Goal: Task Accomplishment & Management: Manage account settings

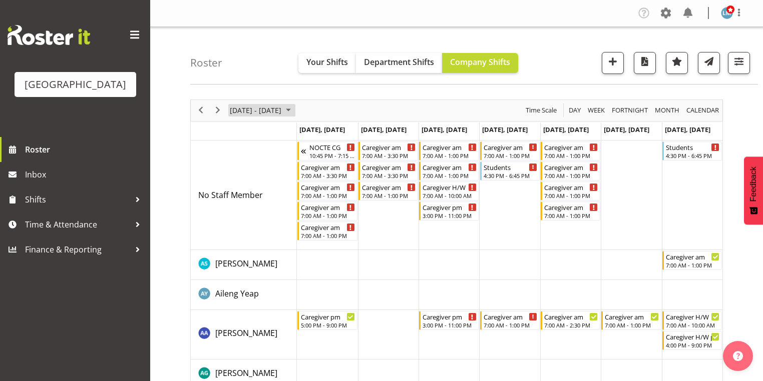
click at [294, 106] on span "October 2025" at bounding box center [288, 110] width 12 height 13
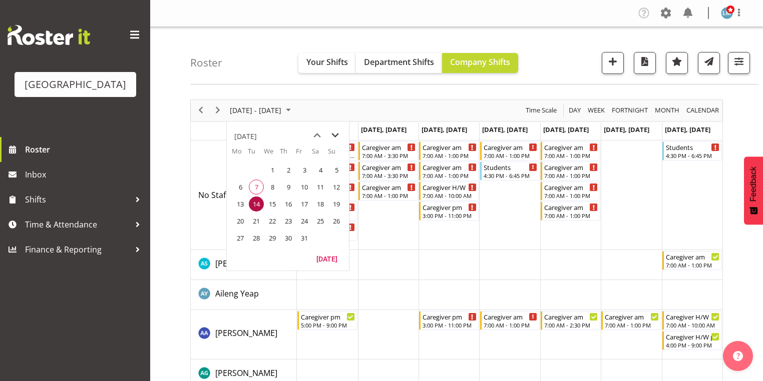
click at [332, 132] on span "next month" at bounding box center [335, 136] width 18 height 18
click at [242, 187] on span "3" at bounding box center [240, 187] width 15 height 15
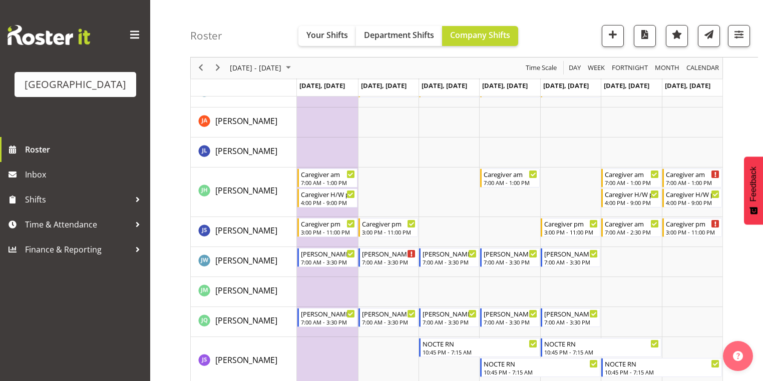
scroll to position [1442, 0]
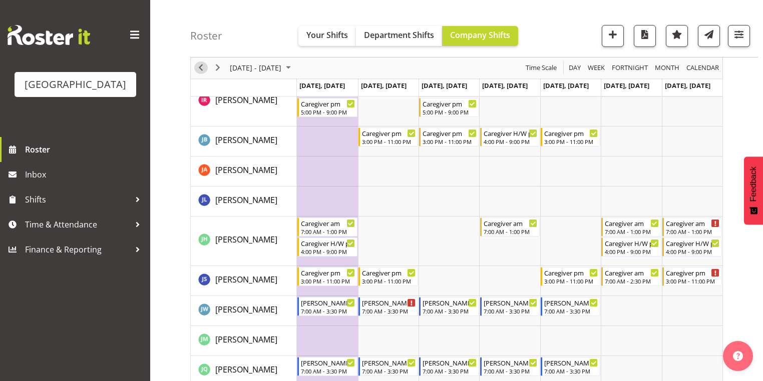
click at [202, 65] on span "Previous" at bounding box center [201, 68] width 12 height 13
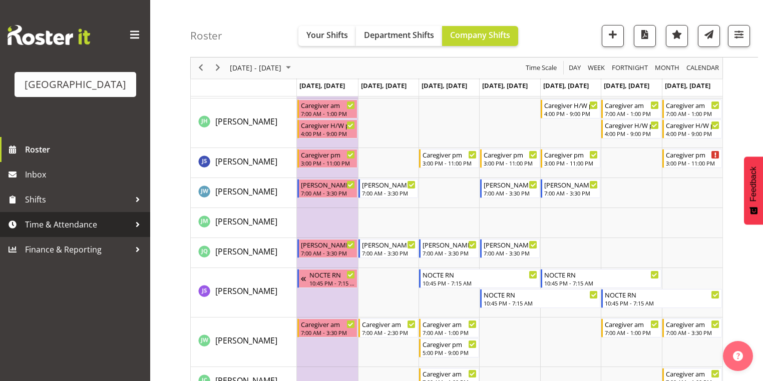
click at [138, 232] on div at bounding box center [137, 224] width 15 height 15
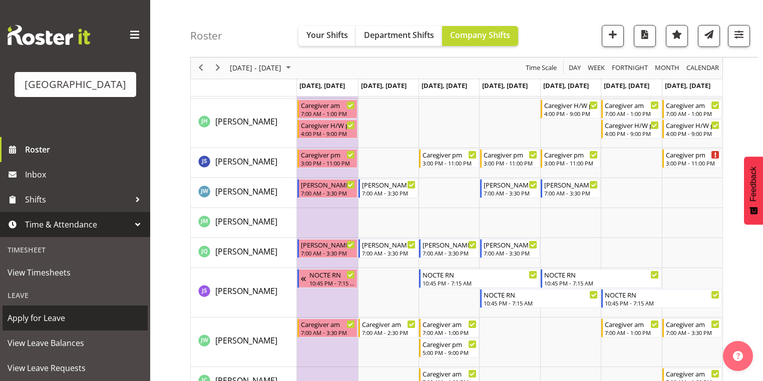
click at [84, 326] on span "Apply for Leave" at bounding box center [75, 318] width 135 height 15
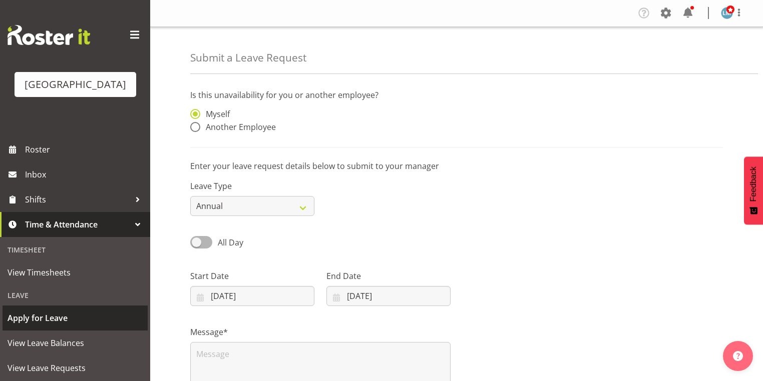
click at [80, 326] on span "Apply for Leave" at bounding box center [75, 318] width 135 height 15
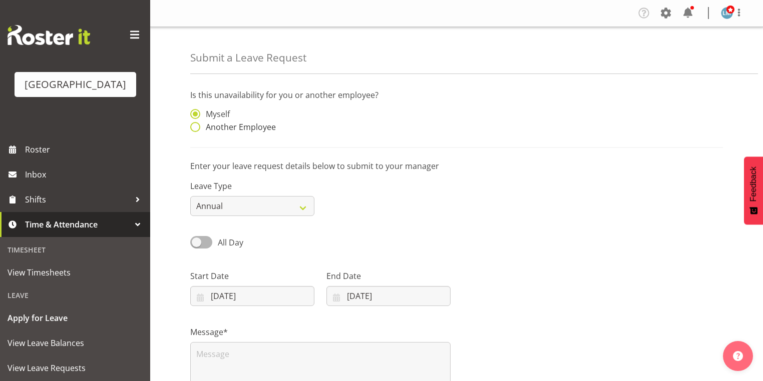
click at [194, 126] on span at bounding box center [195, 127] width 10 height 10
click at [194, 126] on input "Another Employee" at bounding box center [193, 127] width 7 height 7
radio input "true"
click at [388, 123] on input "text" at bounding box center [388, 119] width 124 height 20
click at [194, 123] on span at bounding box center [195, 127] width 10 height 10
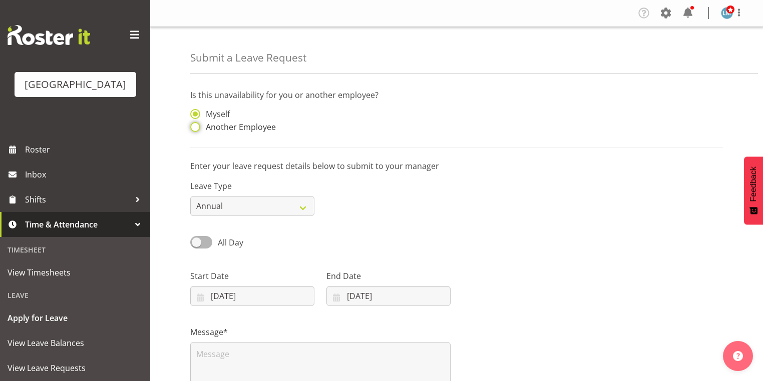
click at [194, 124] on input "Another Employee" at bounding box center [193, 127] width 7 height 7
radio input "true"
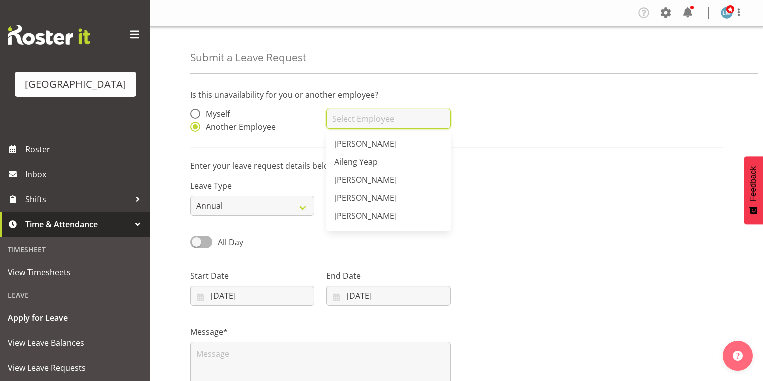
click at [348, 118] on input "text" at bounding box center [388, 119] width 124 height 20
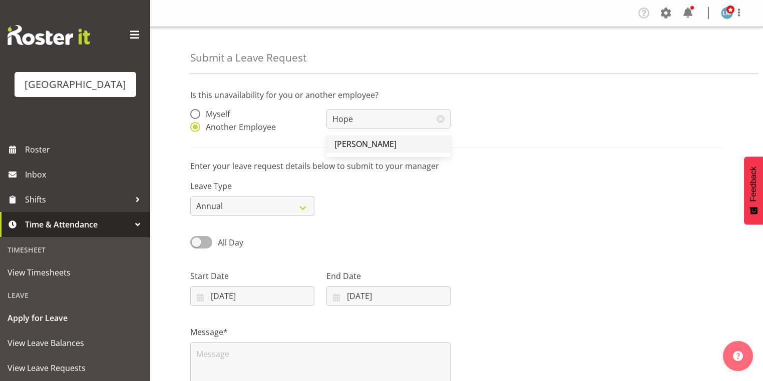
click at [351, 146] on span "Hope Maihi" at bounding box center [365, 144] width 62 height 11
type input "Hope Maihi"
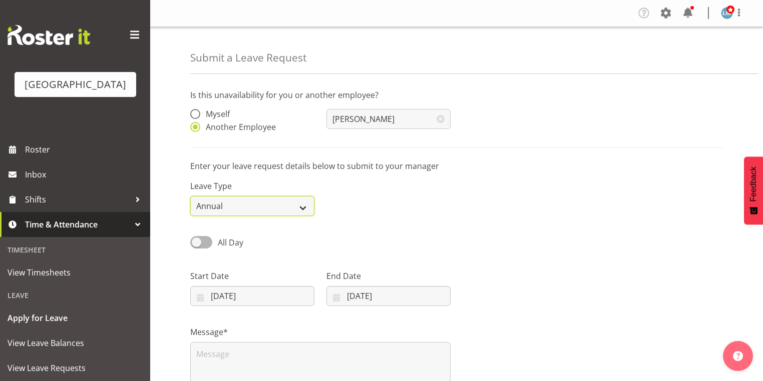
click at [298, 205] on select "Annual Sick Leave Without Pay Bereavement Domestic Violence Parental Jury Servi…" at bounding box center [252, 206] width 124 height 20
select select "Other"
click at [190, 196] on select "Annual Sick Leave Without Pay Bereavement Domestic Violence Parental Jury Servi…" at bounding box center [252, 206] width 124 height 20
click at [199, 294] on input "07/10/2025" at bounding box center [252, 296] width 124 height 20
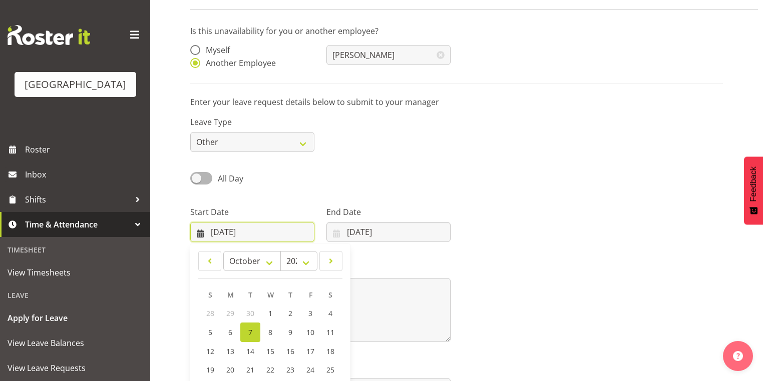
scroll to position [120, 0]
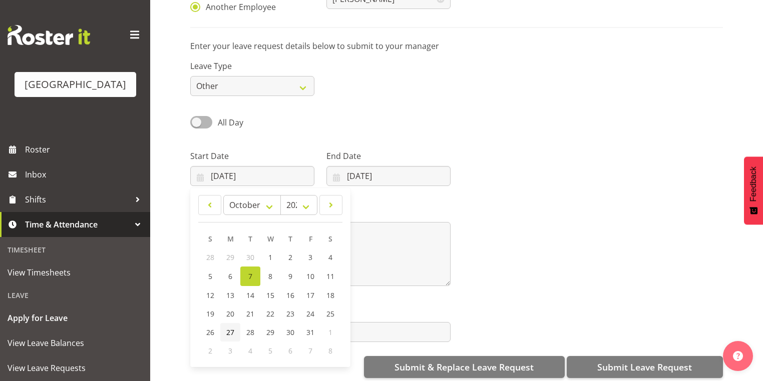
click at [226, 333] on span "27" at bounding box center [230, 333] width 8 height 10
type input "27/10/2025"
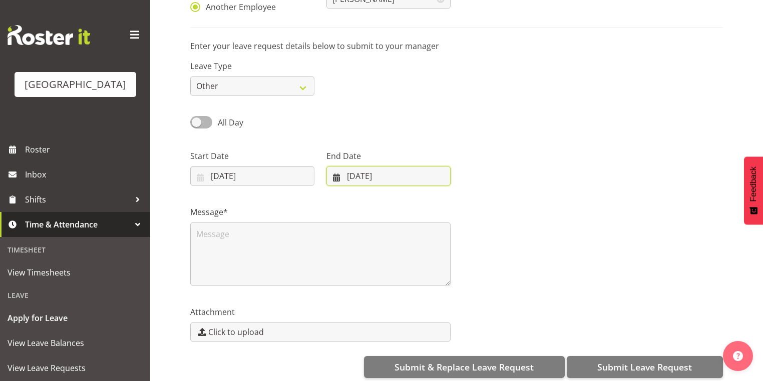
click at [335, 178] on input "07/10/2025" at bounding box center [388, 176] width 124 height 20
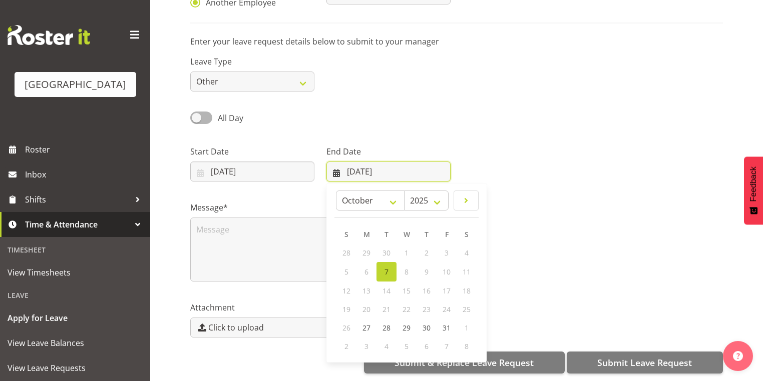
scroll to position [131, 0]
click at [444, 323] on span "31" at bounding box center [447, 328] width 8 height 10
type input "31/10/2025"
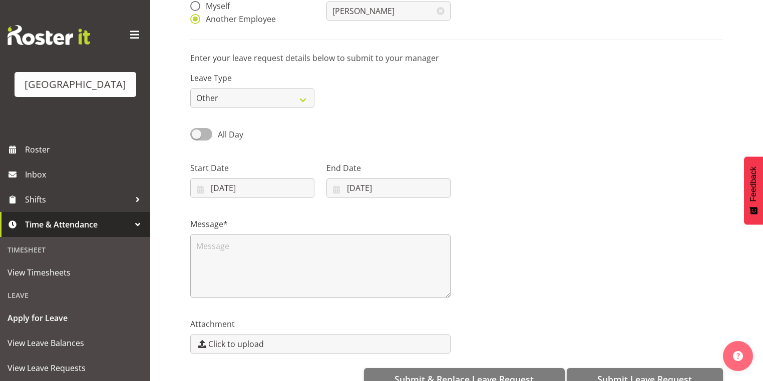
scroll to position [120, 0]
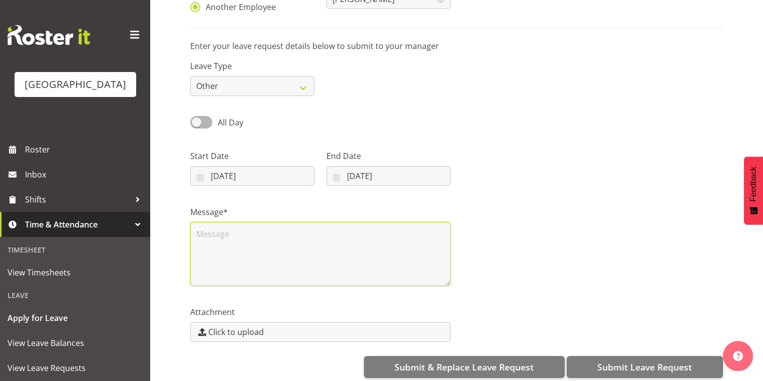
click at [224, 238] on textarea at bounding box center [320, 254] width 260 height 64
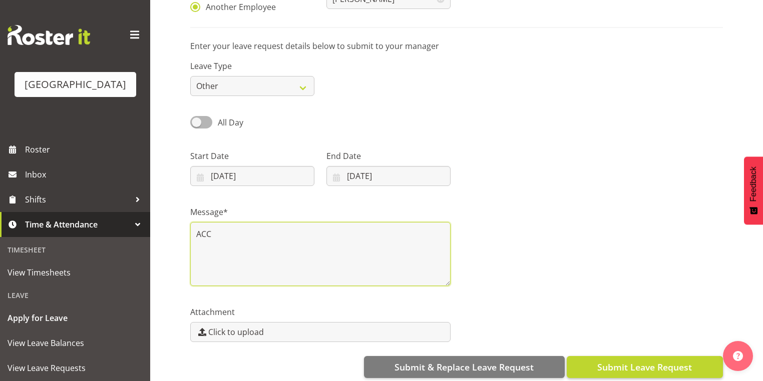
type textarea "ACC"
click at [655, 367] on span "Submit Leave Request" at bounding box center [644, 367] width 95 height 13
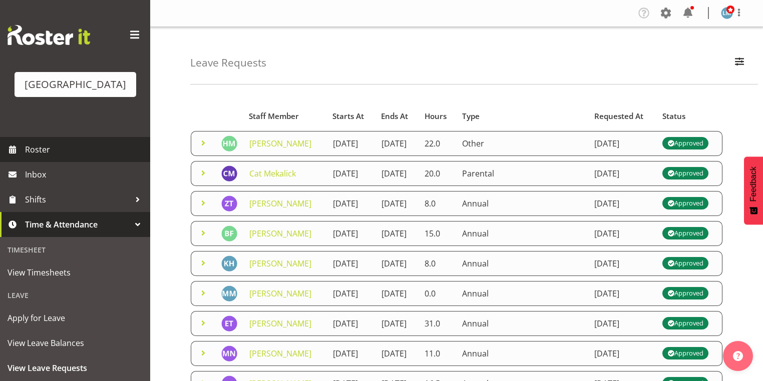
click at [49, 157] on span "Roster" at bounding box center [85, 149] width 120 height 15
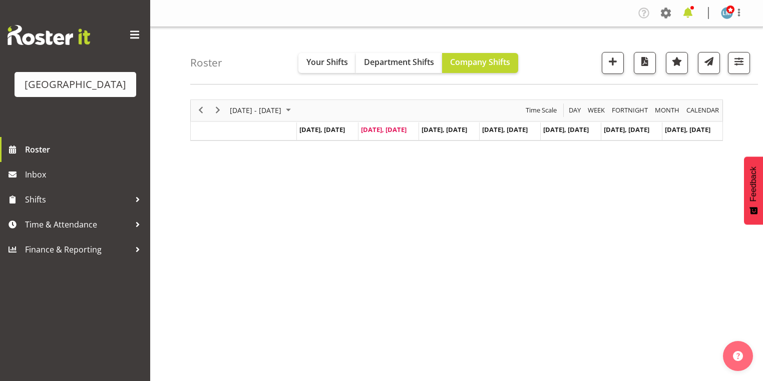
click at [687, 13] on span at bounding box center [688, 13] width 16 height 16
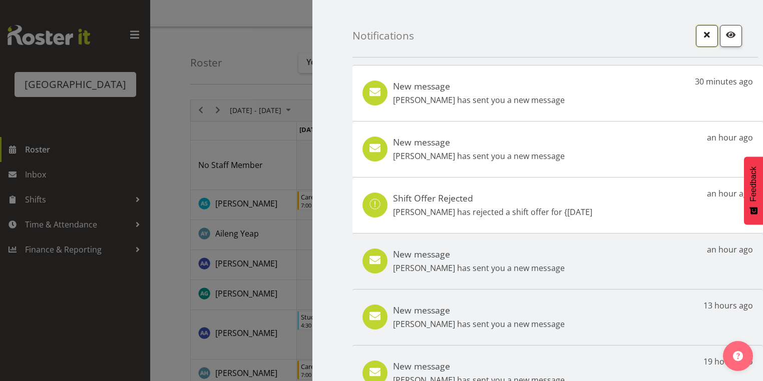
click at [705, 34] on span "button" at bounding box center [706, 34] width 13 height 13
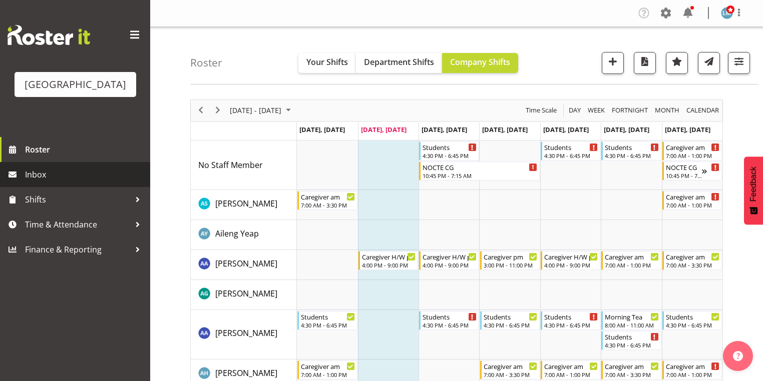
click at [38, 182] on span "Inbox" at bounding box center [85, 174] width 120 height 15
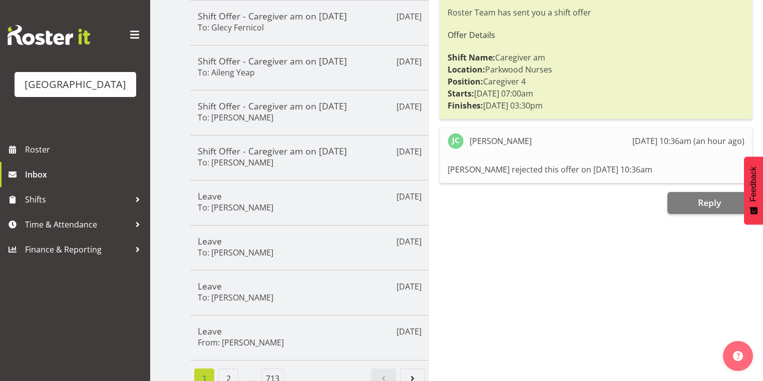
scroll to position [240, 0]
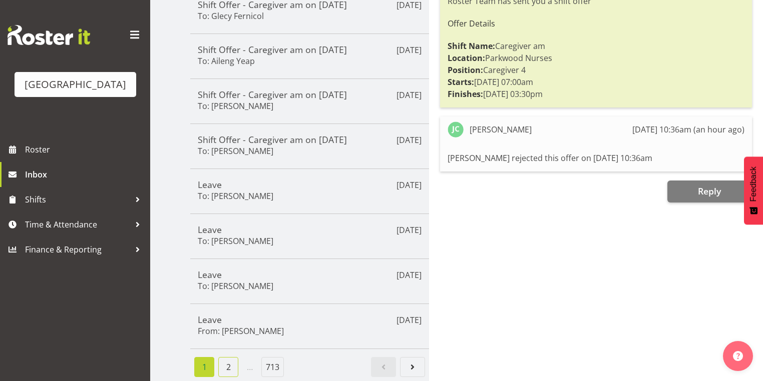
click at [230, 360] on link "2" at bounding box center [228, 367] width 20 height 20
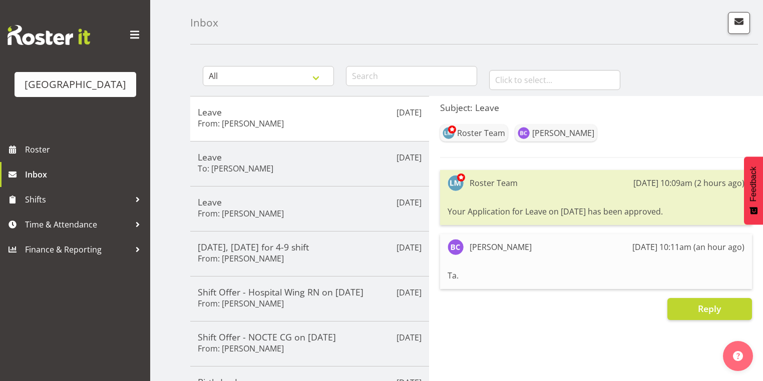
scroll to position [40, 0]
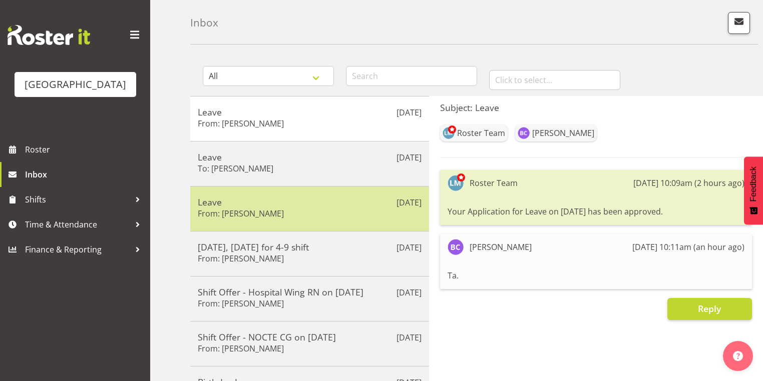
click at [351, 205] on h5 "Leave" at bounding box center [310, 202] width 224 height 11
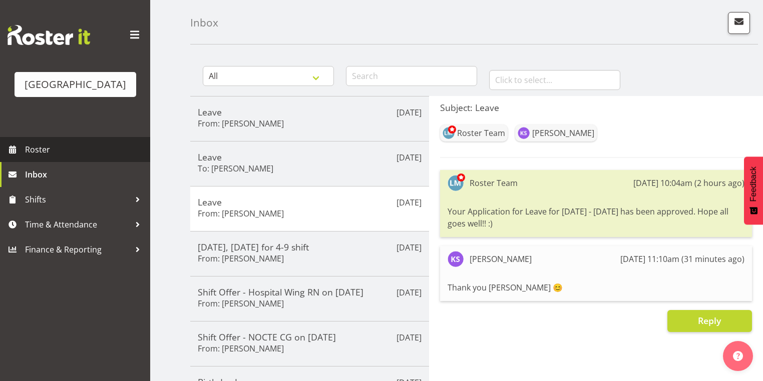
click at [51, 157] on span "Roster" at bounding box center [85, 149] width 120 height 15
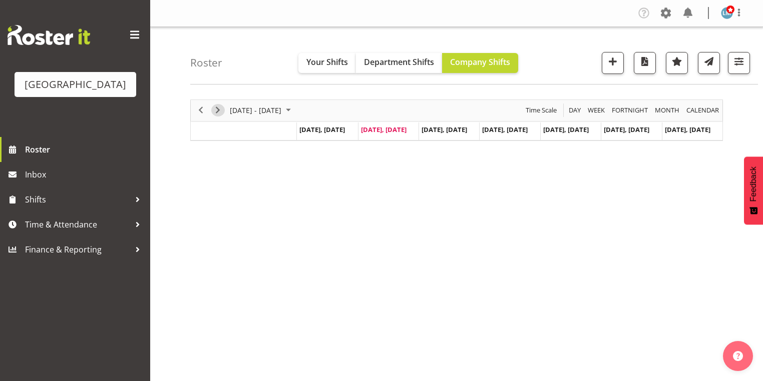
click at [216, 110] on span "Next" at bounding box center [218, 110] width 12 height 13
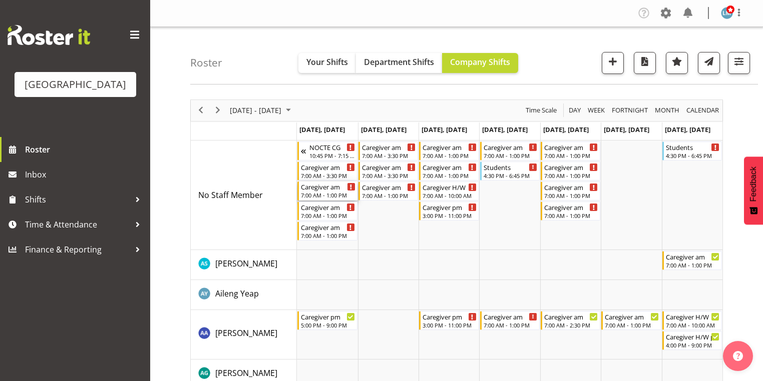
click at [327, 191] on div "Caregiver am" at bounding box center [328, 187] width 54 height 10
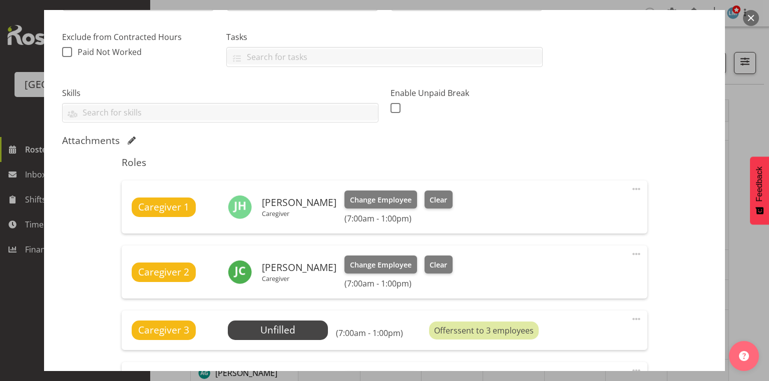
scroll to position [360, 0]
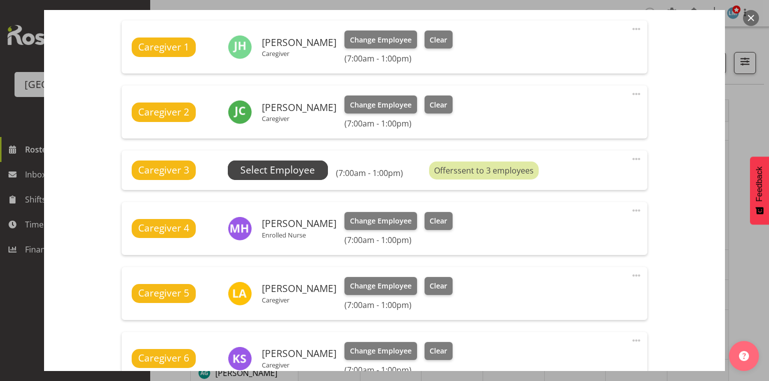
click at [258, 164] on span "Select Employee" at bounding box center [277, 170] width 75 height 15
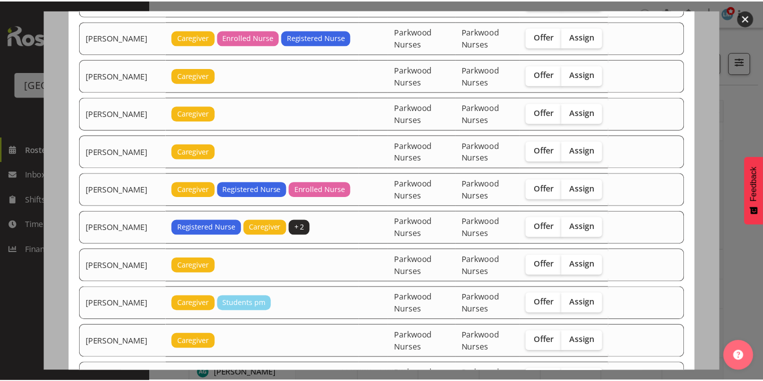
scroll to position [280, 0]
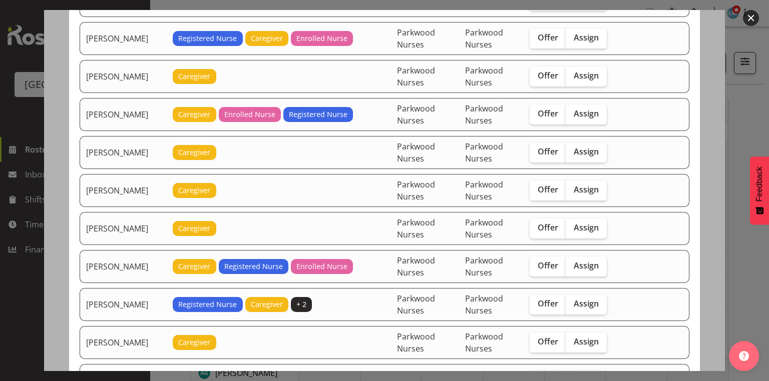
click at [748, 16] on button "button" at bounding box center [751, 18] width 16 height 16
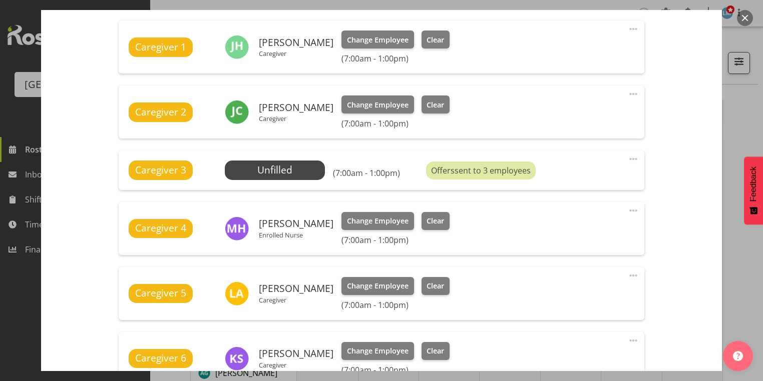
click at [748, 16] on button "button" at bounding box center [745, 18] width 16 height 16
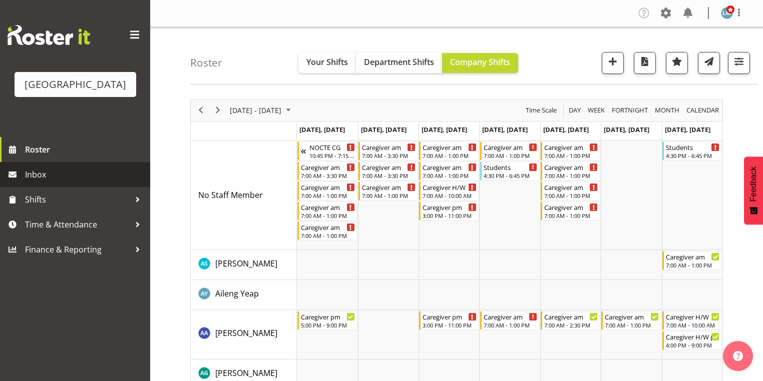
click at [41, 182] on span "Inbox" at bounding box center [85, 174] width 120 height 15
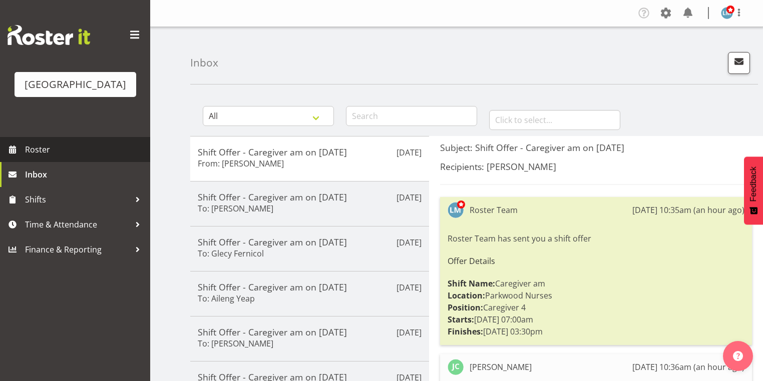
click at [74, 157] on span "Roster" at bounding box center [85, 149] width 120 height 15
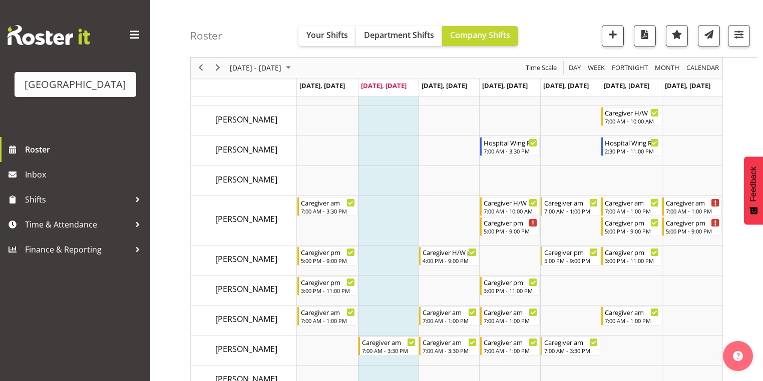
scroll to position [2203, 0]
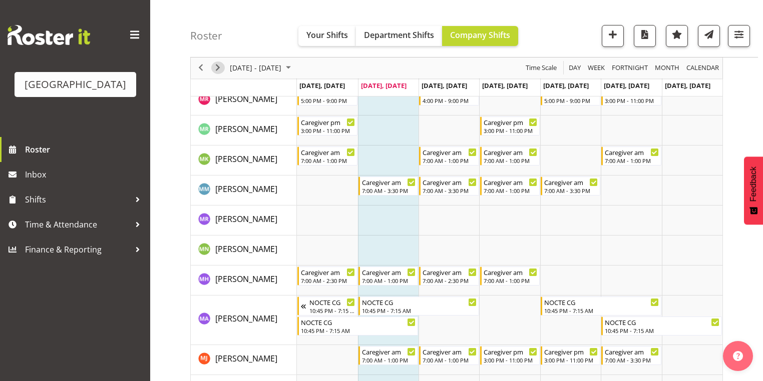
click at [218, 66] on span "Next" at bounding box center [218, 68] width 12 height 13
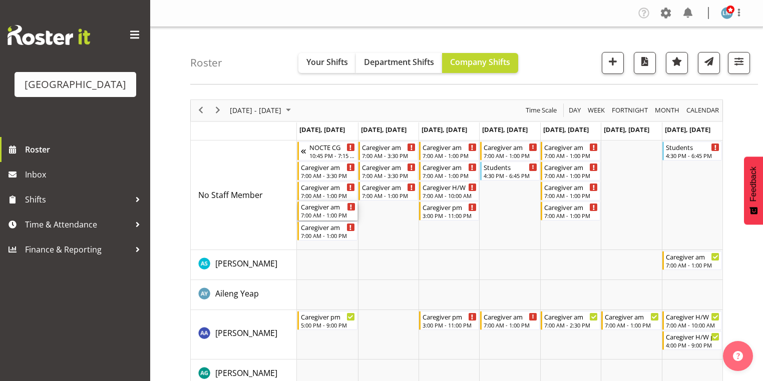
click at [332, 214] on div "7:00 AM - 1:00 PM" at bounding box center [328, 215] width 54 height 8
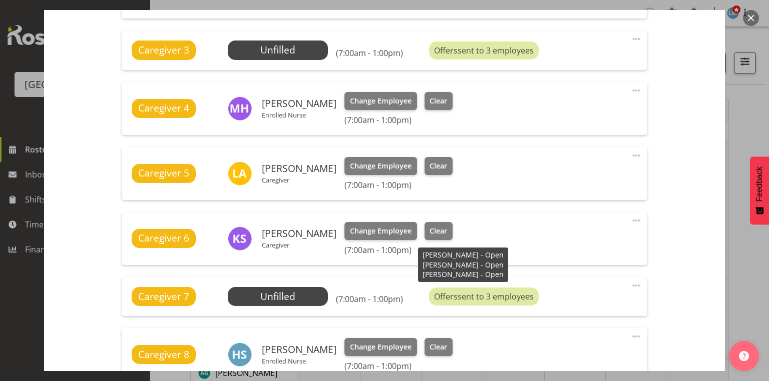
scroll to position [681, 0]
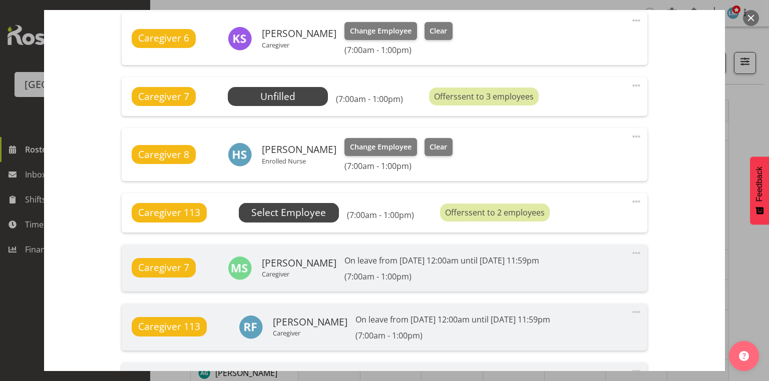
click at [271, 212] on span "Select Employee" at bounding box center [288, 213] width 75 height 15
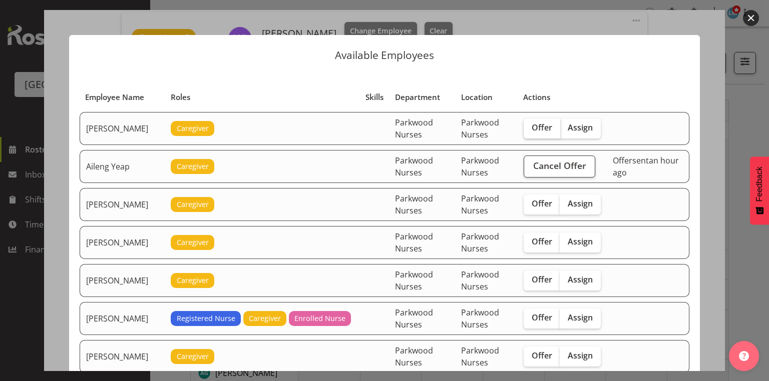
click at [548, 125] on span "Offer" at bounding box center [542, 128] width 21 height 10
click at [530, 125] on input "Offer" at bounding box center [527, 128] width 7 height 7
checkbox input "true"
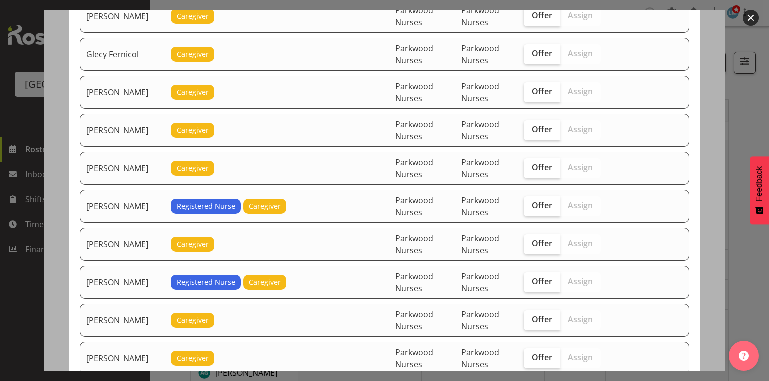
scroll to position [881, 0]
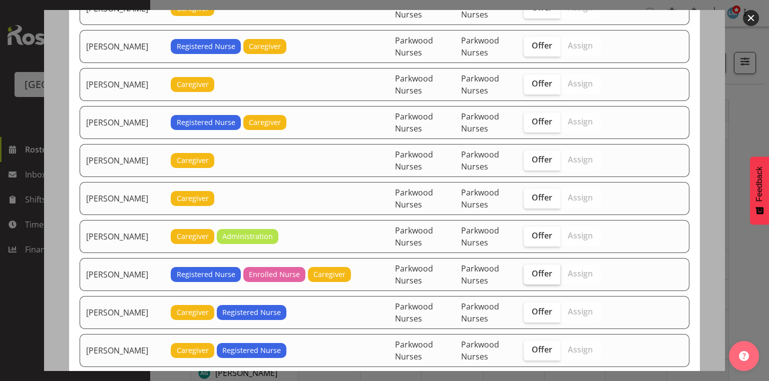
click at [541, 269] on span "Offer" at bounding box center [542, 274] width 21 height 10
click at [530, 271] on input "Offer" at bounding box center [527, 274] width 7 height 7
checkbox input "true"
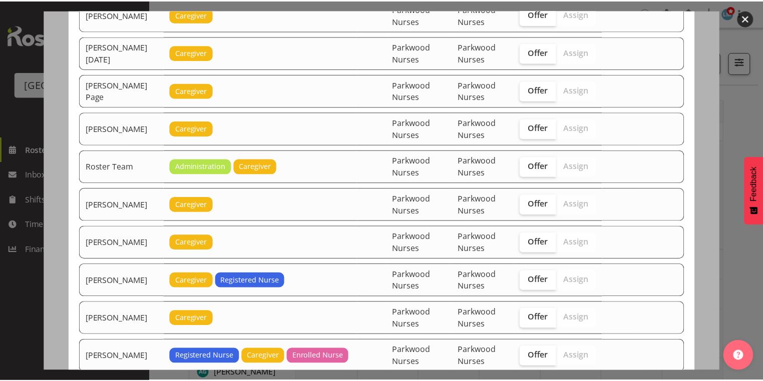
scroll to position [1566, 0]
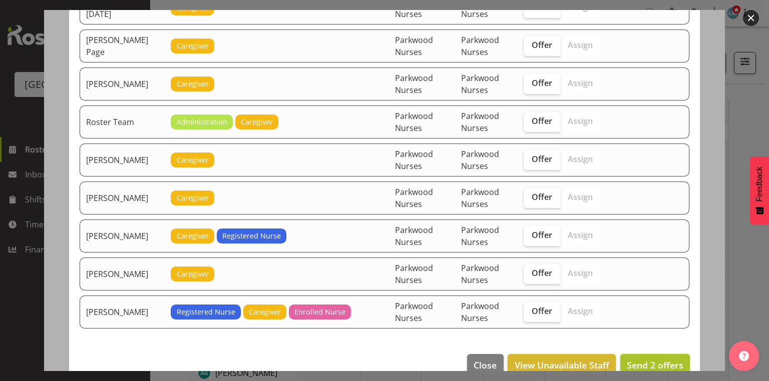
click at [656, 359] on span "Send 2 offers" at bounding box center [655, 365] width 57 height 12
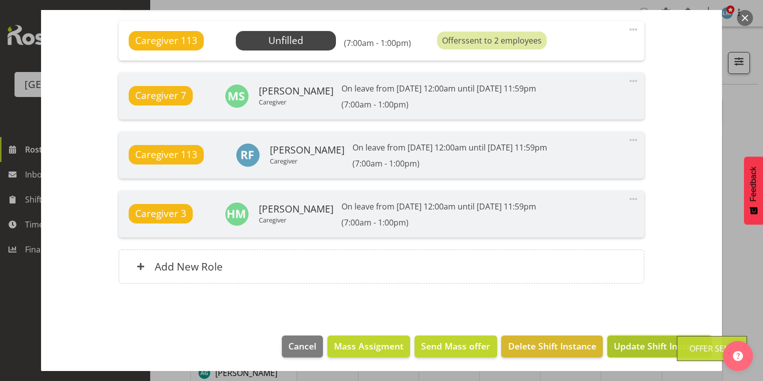
click at [649, 348] on span "Update Shift Instance" at bounding box center [660, 346] width 92 height 13
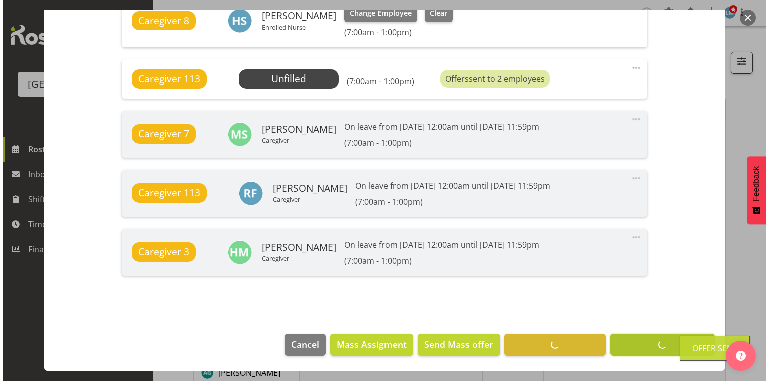
scroll to position [813, 0]
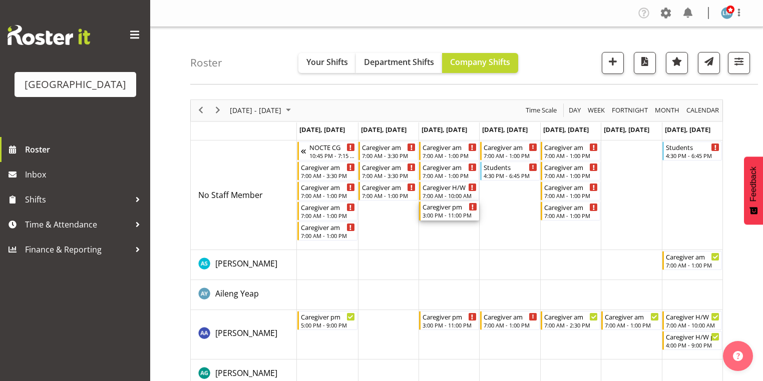
click at [439, 211] on div "Caregiver pm" at bounding box center [450, 207] width 54 height 10
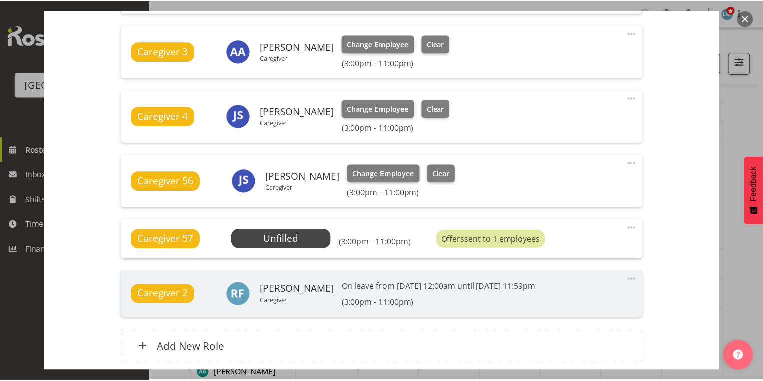
scroll to position [521, 0]
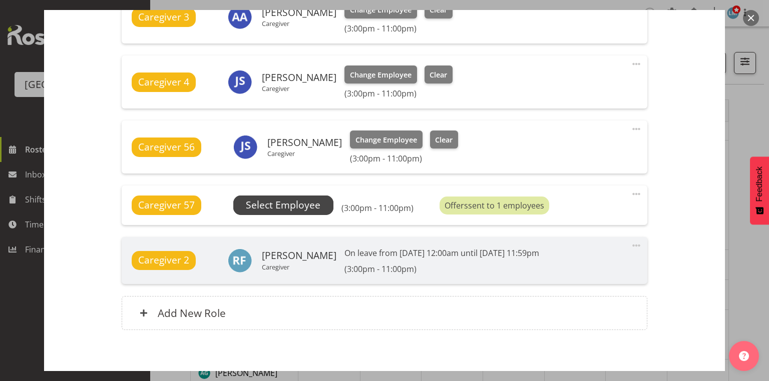
click at [300, 201] on span "Select Employee" at bounding box center [283, 205] width 75 height 15
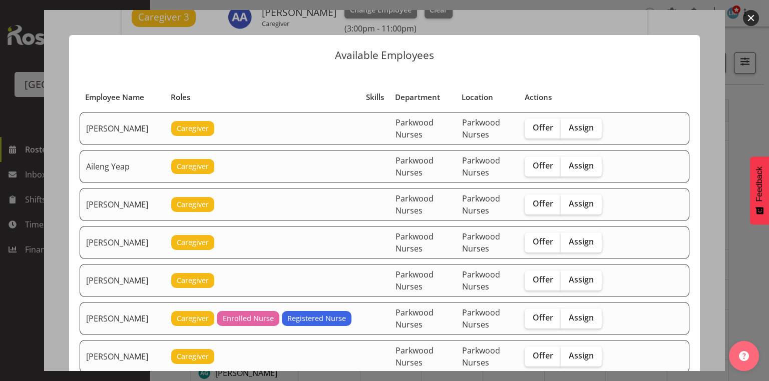
click at [750, 15] on button "button" at bounding box center [751, 18] width 16 height 16
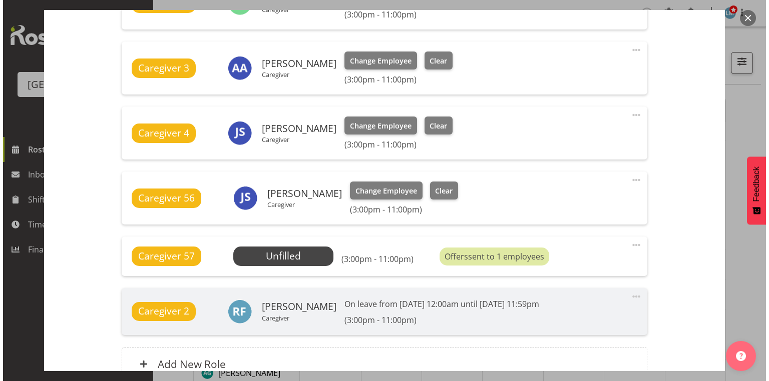
scroll to position [481, 0]
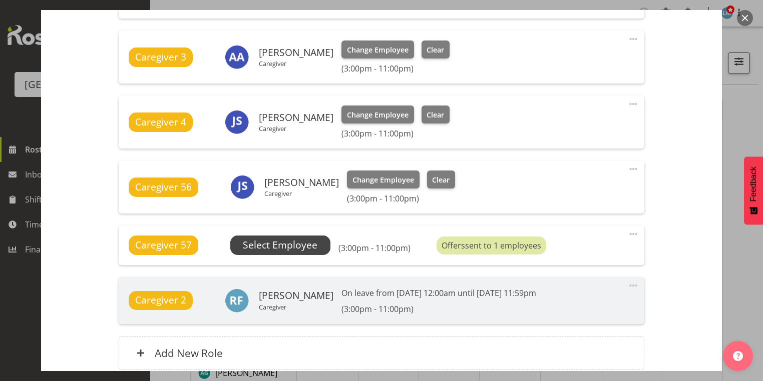
click at [297, 246] on span "Select Employee" at bounding box center [280, 245] width 75 height 15
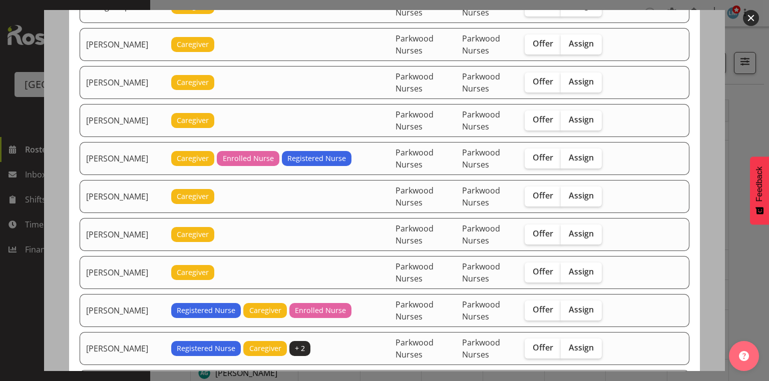
scroll to position [200, 0]
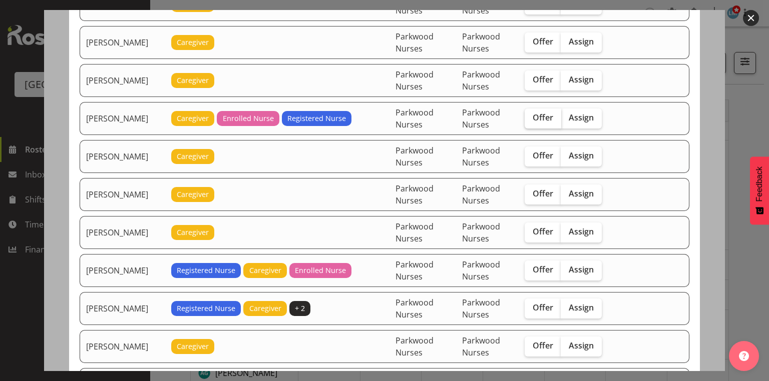
click at [541, 114] on span "Offer" at bounding box center [543, 118] width 21 height 10
click at [531, 115] on input "Offer" at bounding box center [528, 118] width 7 height 7
checkbox input "true"
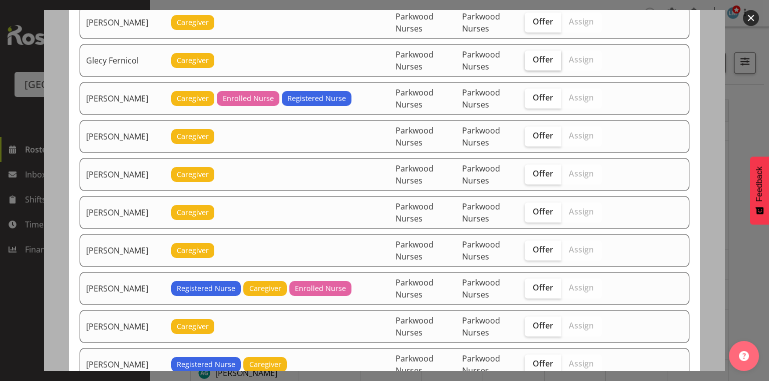
scroll to position [641, 0]
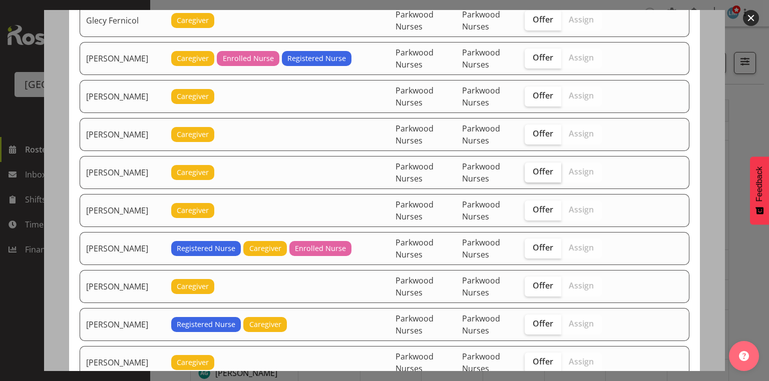
click at [546, 167] on span "Offer" at bounding box center [543, 172] width 21 height 10
click at [531, 169] on input "Offer" at bounding box center [528, 172] width 7 height 7
checkbox input "true"
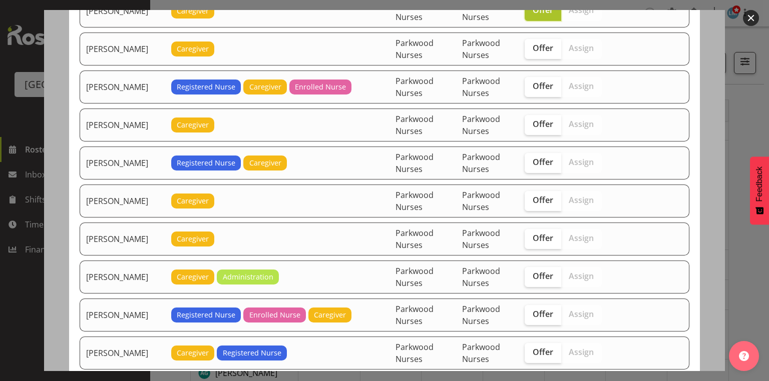
scroll to position [841, 0]
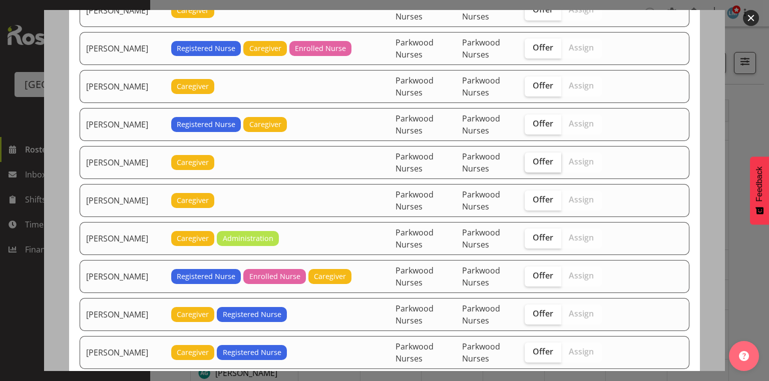
click at [543, 157] on span "Offer" at bounding box center [543, 162] width 21 height 10
click at [531, 159] on input "Offer" at bounding box center [528, 162] width 7 height 7
checkbox input "true"
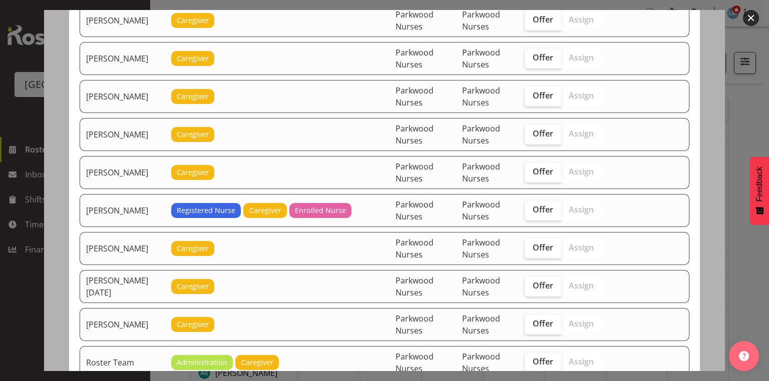
scroll to position [1322, 0]
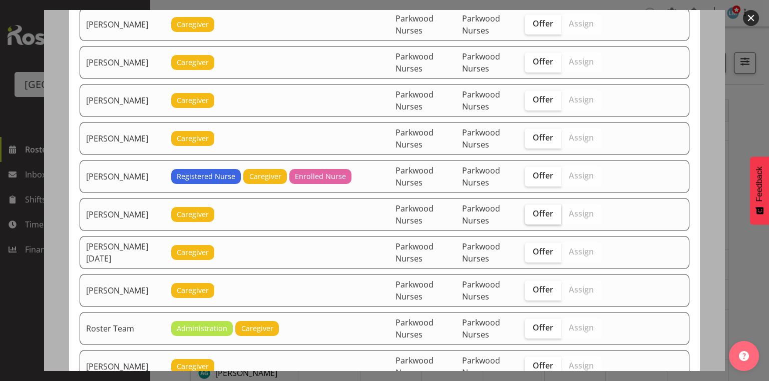
click at [539, 209] on span "Offer" at bounding box center [543, 214] width 21 height 10
click at [531, 211] on input "Offer" at bounding box center [528, 214] width 7 height 7
checkbox input "true"
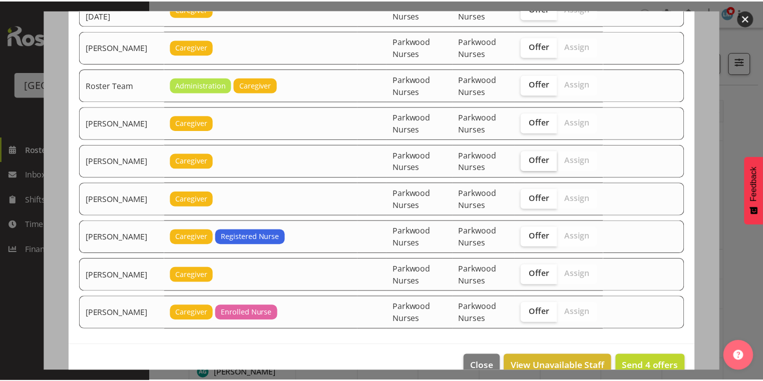
scroll to position [1566, 0]
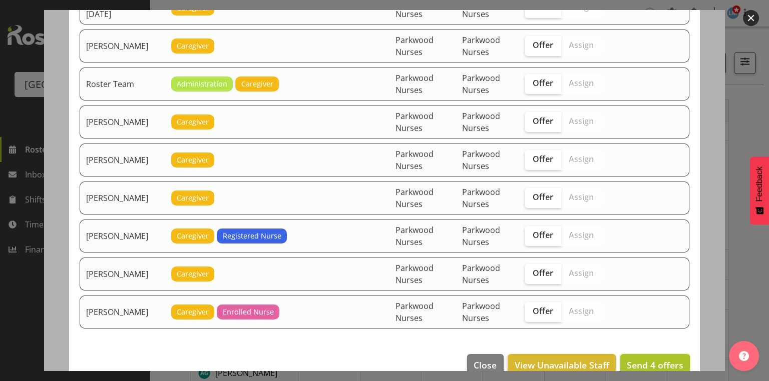
click at [655, 359] on span "Send 4 offers" at bounding box center [655, 365] width 57 height 12
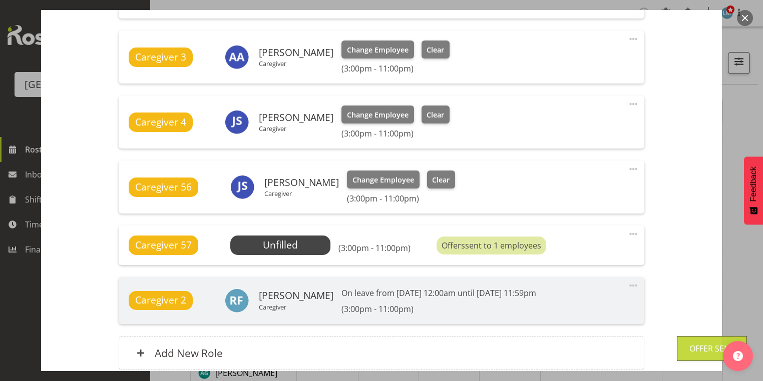
scroll to position [567, 0]
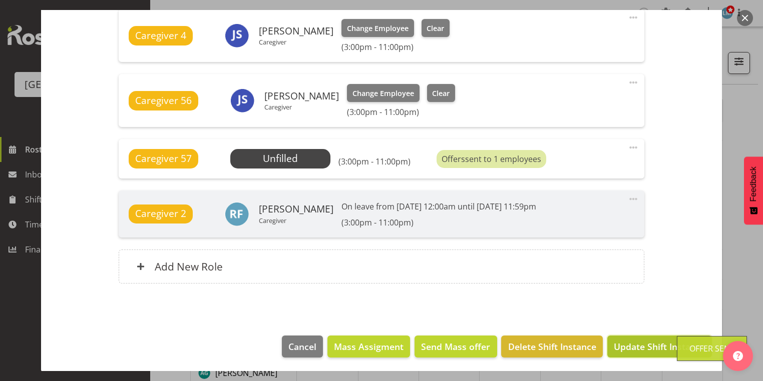
click at [655, 343] on span "Update Shift Instance" at bounding box center [660, 346] width 92 height 13
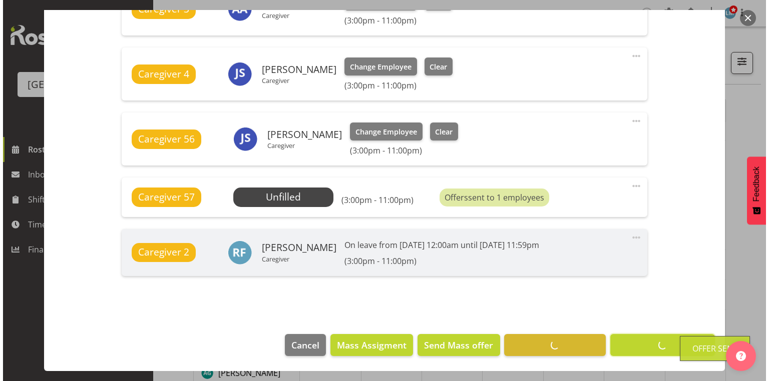
scroll to position [528, 0]
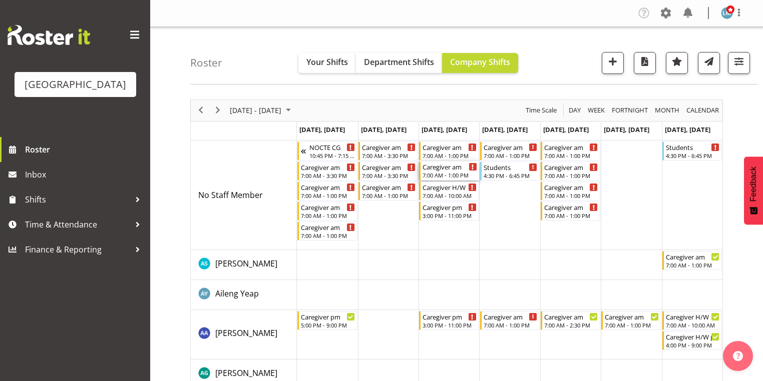
click at [441, 171] on div "Caregiver am" at bounding box center [450, 167] width 54 height 10
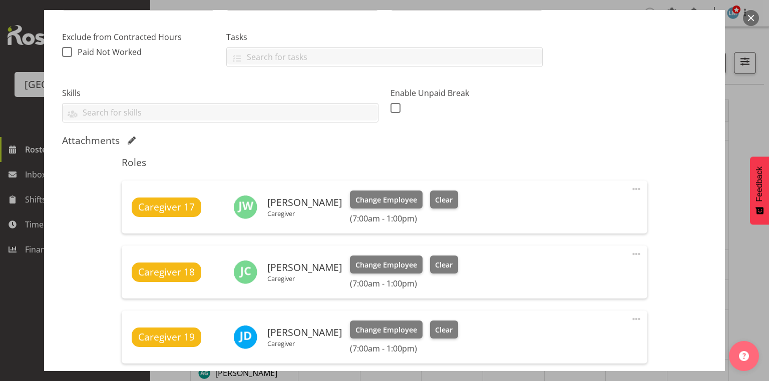
scroll to position [401, 0]
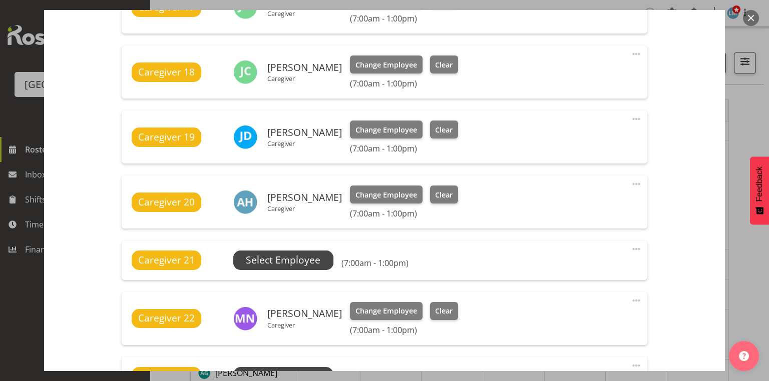
click at [288, 258] on span "Select Employee" at bounding box center [283, 260] width 75 height 15
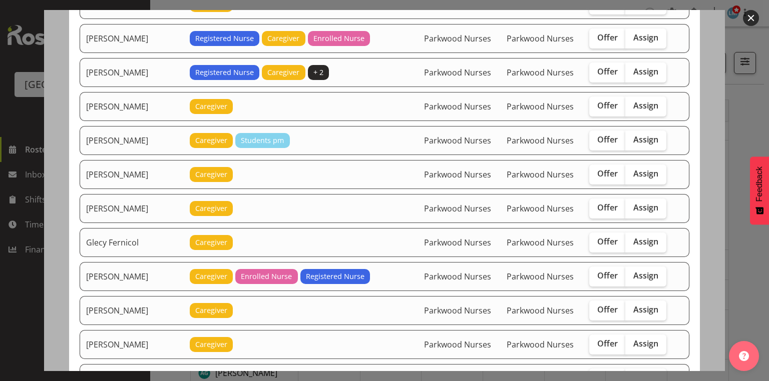
scroll to position [521, 0]
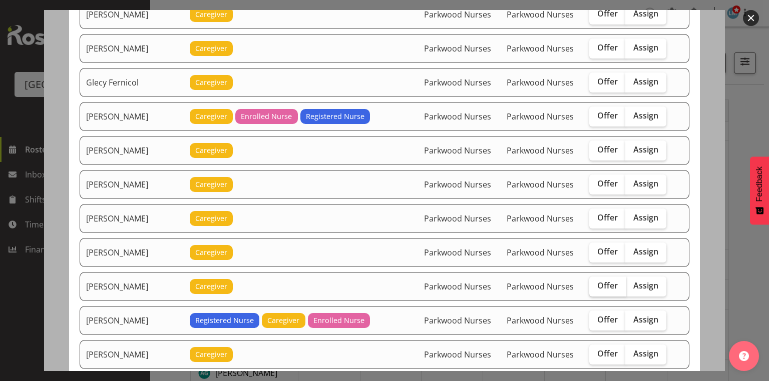
click at [605, 281] on span "Offer" at bounding box center [607, 286] width 21 height 10
click at [596, 283] on input "Offer" at bounding box center [592, 286] width 7 height 7
checkbox input "true"
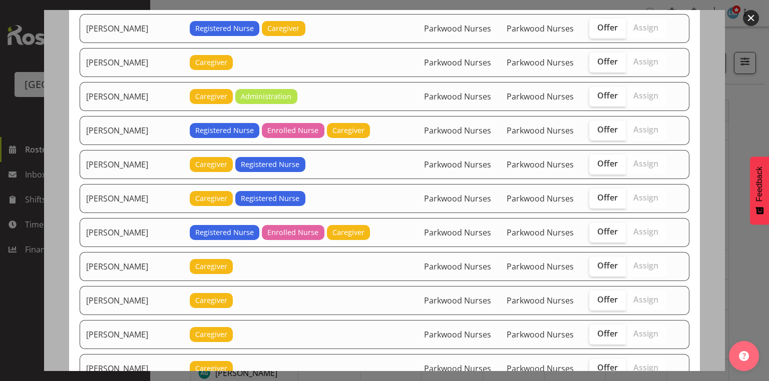
scroll to position [961, 0]
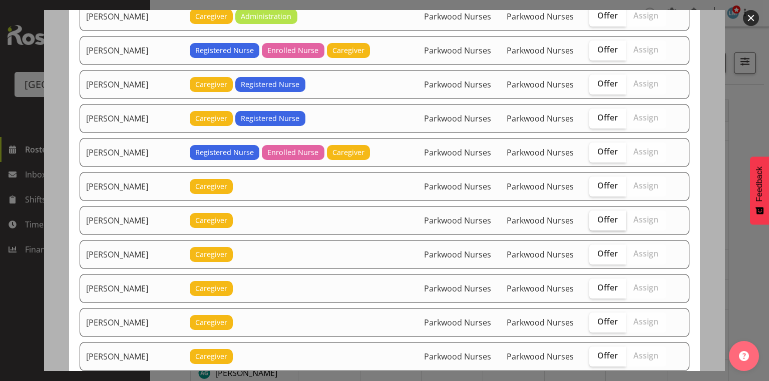
click at [601, 215] on span "Offer" at bounding box center [607, 220] width 21 height 10
click at [596, 217] on input "Offer" at bounding box center [592, 220] width 7 height 7
checkbox input "true"
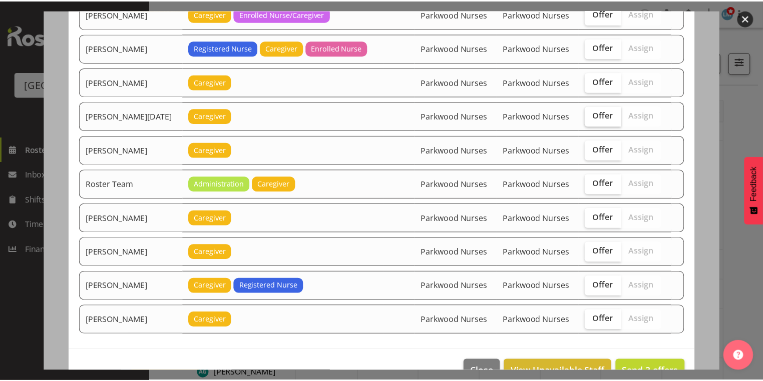
scroll to position [1345, 0]
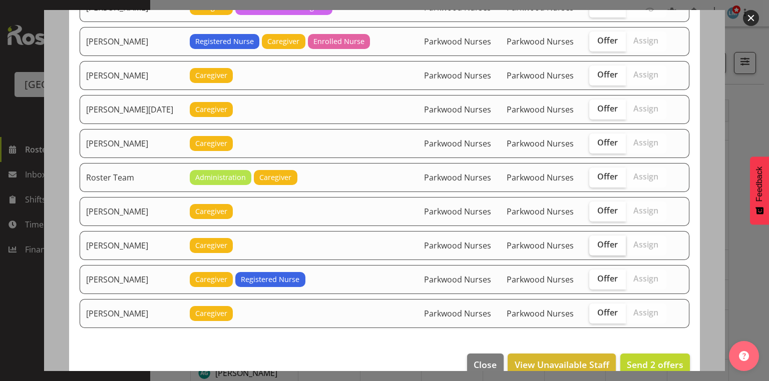
click at [605, 240] on span "Offer" at bounding box center [607, 245] width 21 height 10
click at [596, 242] on input "Offer" at bounding box center [592, 245] width 7 height 7
checkbox input "true"
click at [641, 359] on span "Send 3 offers" at bounding box center [655, 365] width 57 height 12
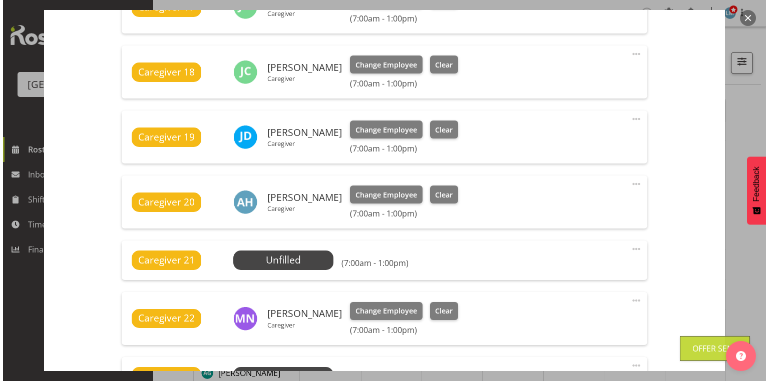
scroll to position [561, 0]
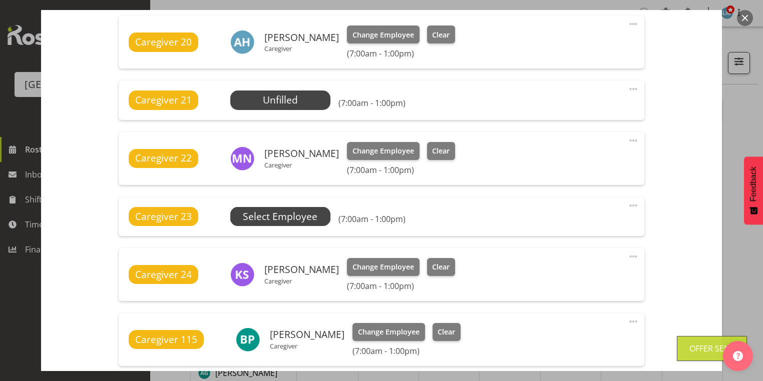
click at [310, 214] on span "Select Employee" at bounding box center [280, 217] width 75 height 15
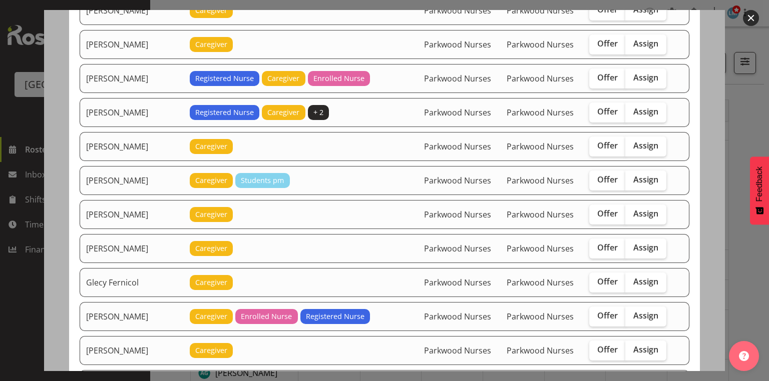
scroll to position [481, 0]
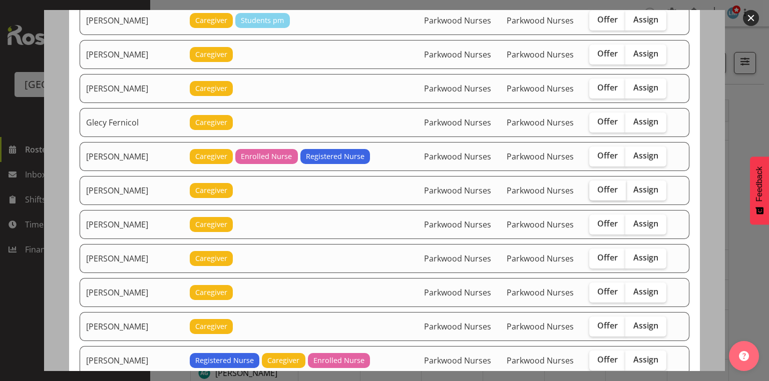
click at [597, 185] on span "Offer" at bounding box center [607, 190] width 21 height 10
click at [596, 187] on input "Offer" at bounding box center [592, 190] width 7 height 7
checkbox input "true"
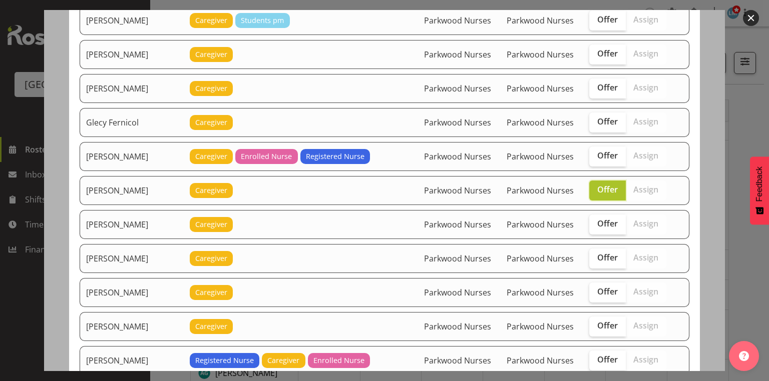
scroll to position [521, 0]
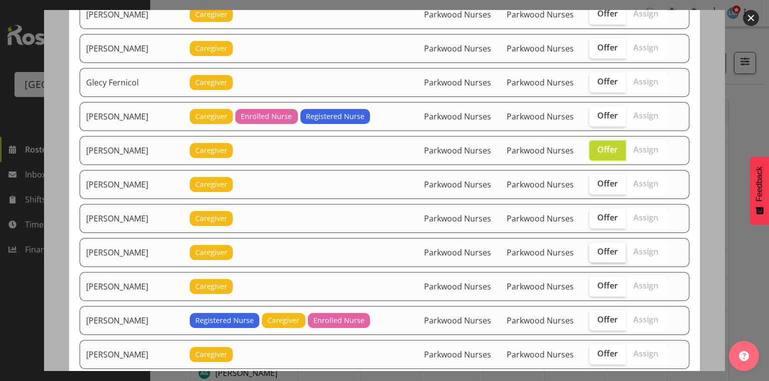
click at [612, 247] on span "Offer" at bounding box center [607, 252] width 21 height 10
click at [596, 249] on input "Offer" at bounding box center [592, 252] width 7 height 7
checkbox input "true"
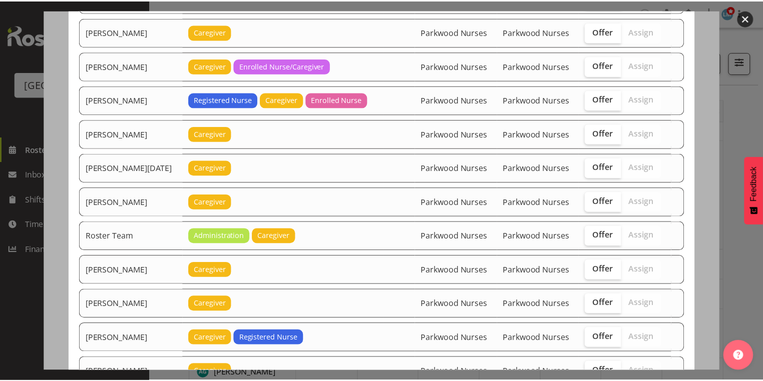
scroll to position [1345, 0]
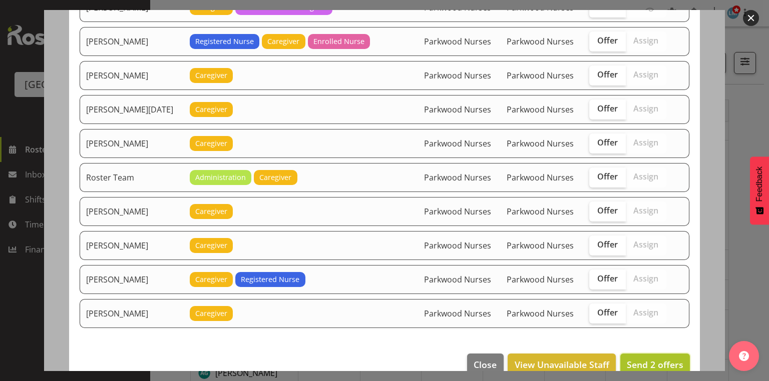
click at [637, 359] on span "Send 2 offers" at bounding box center [655, 365] width 57 height 12
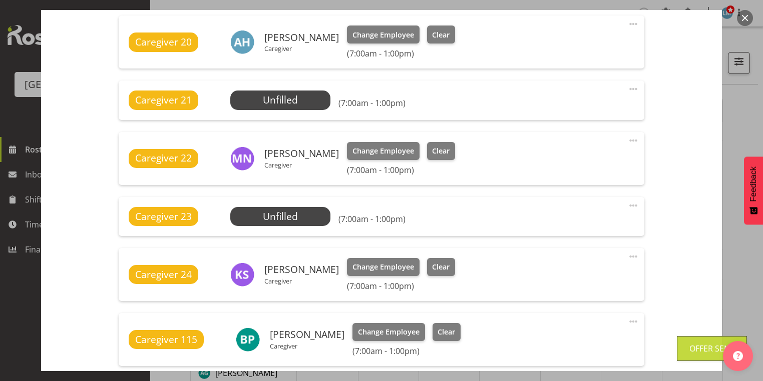
scroll to position [749, 0]
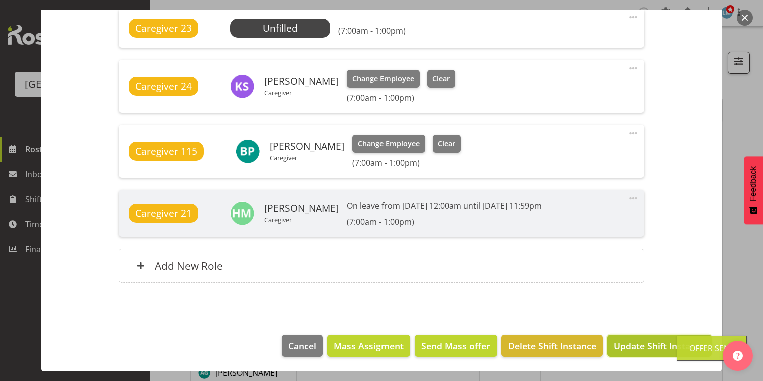
click at [647, 340] on span "Update Shift Instance" at bounding box center [660, 346] width 92 height 13
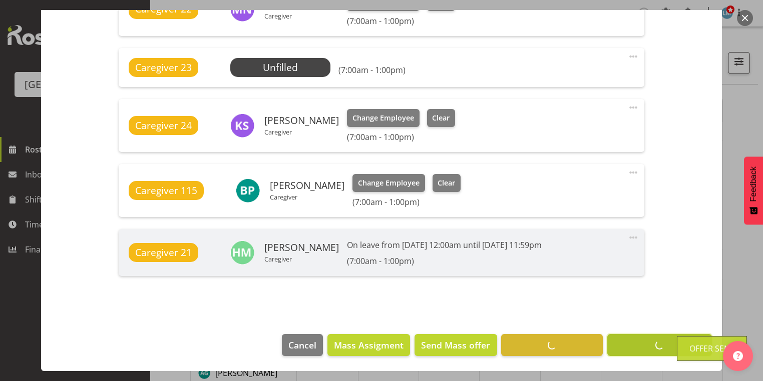
scroll to position [709, 0]
